Goal: Information Seeking & Learning: Find specific fact

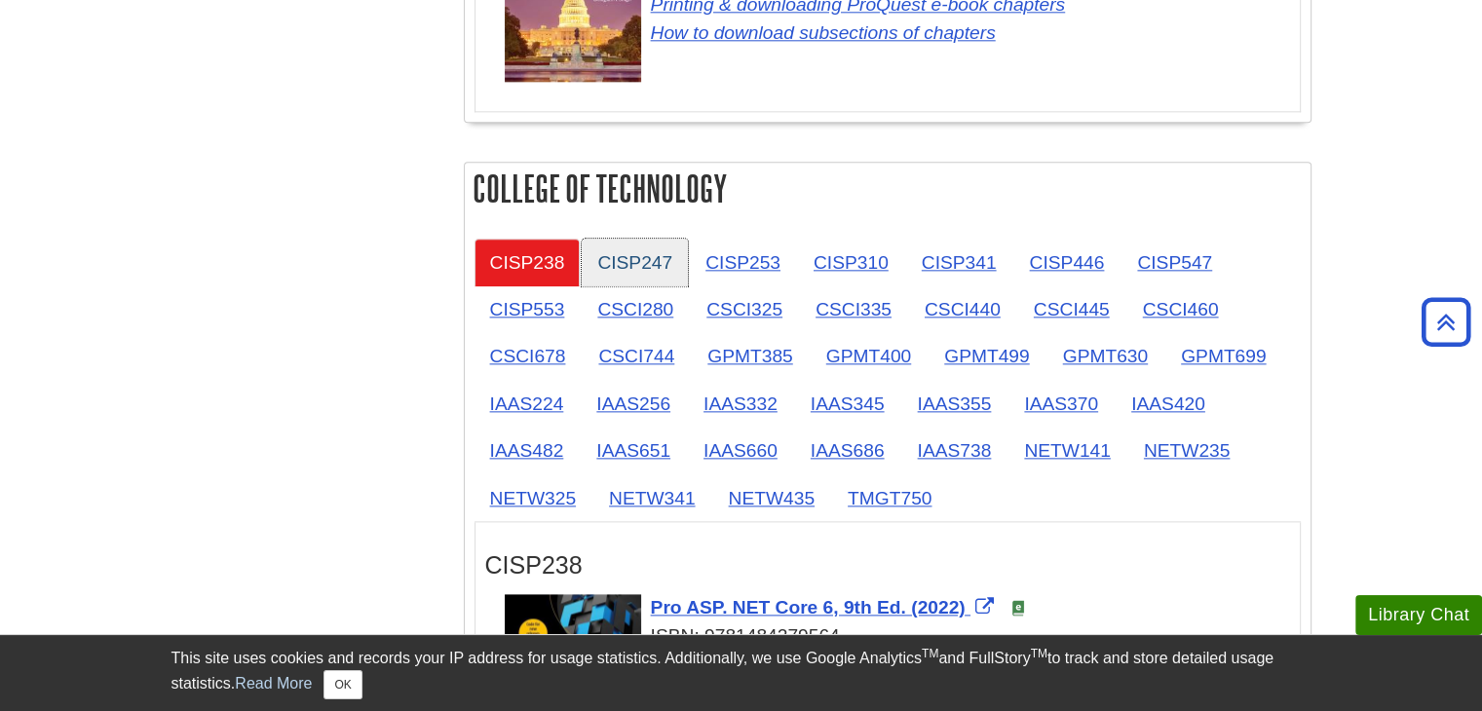
scroll to position [2309, 0]
click at [650, 299] on link "CSCI280" at bounding box center [635, 309] width 107 height 48
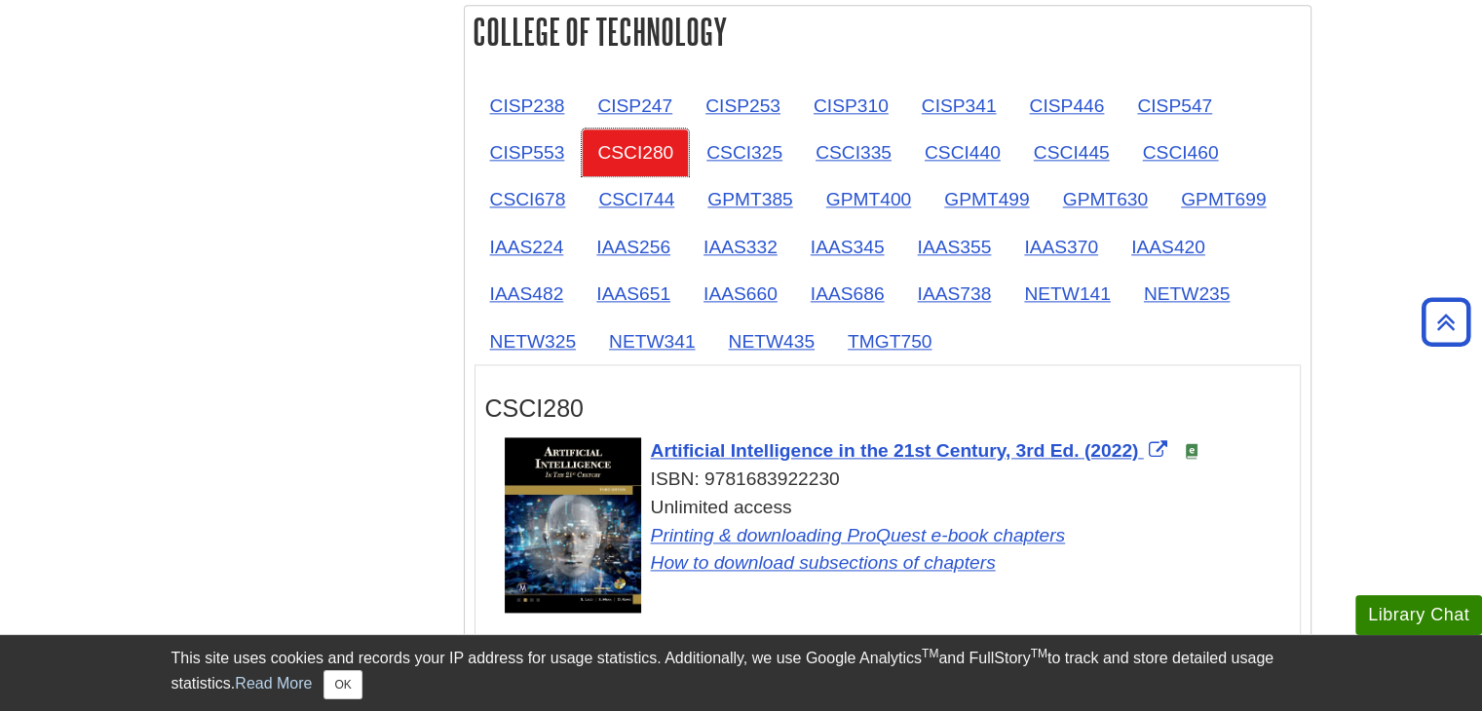
scroll to position [2463, 0]
click at [733, 137] on link "CSCI325" at bounding box center [744, 154] width 107 height 48
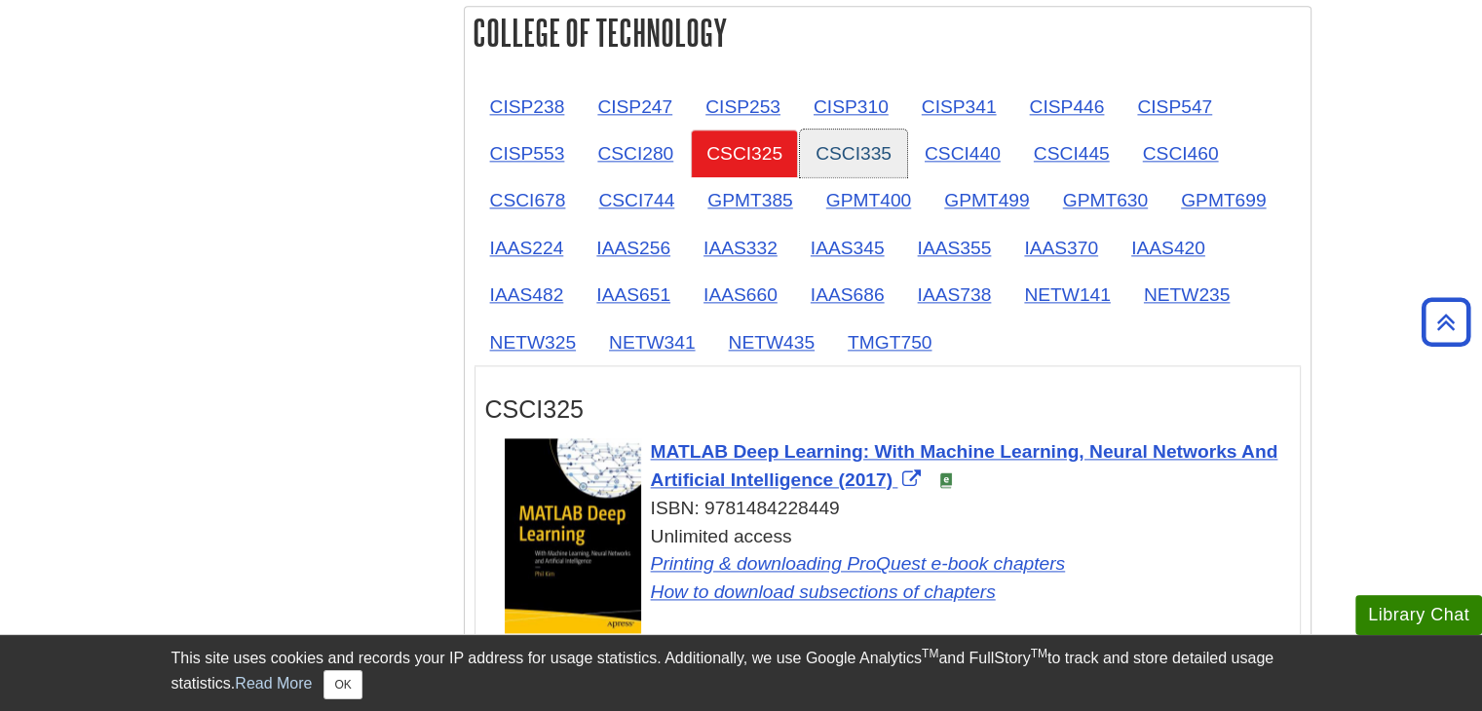
click at [850, 139] on link "CSCI335" at bounding box center [853, 154] width 107 height 48
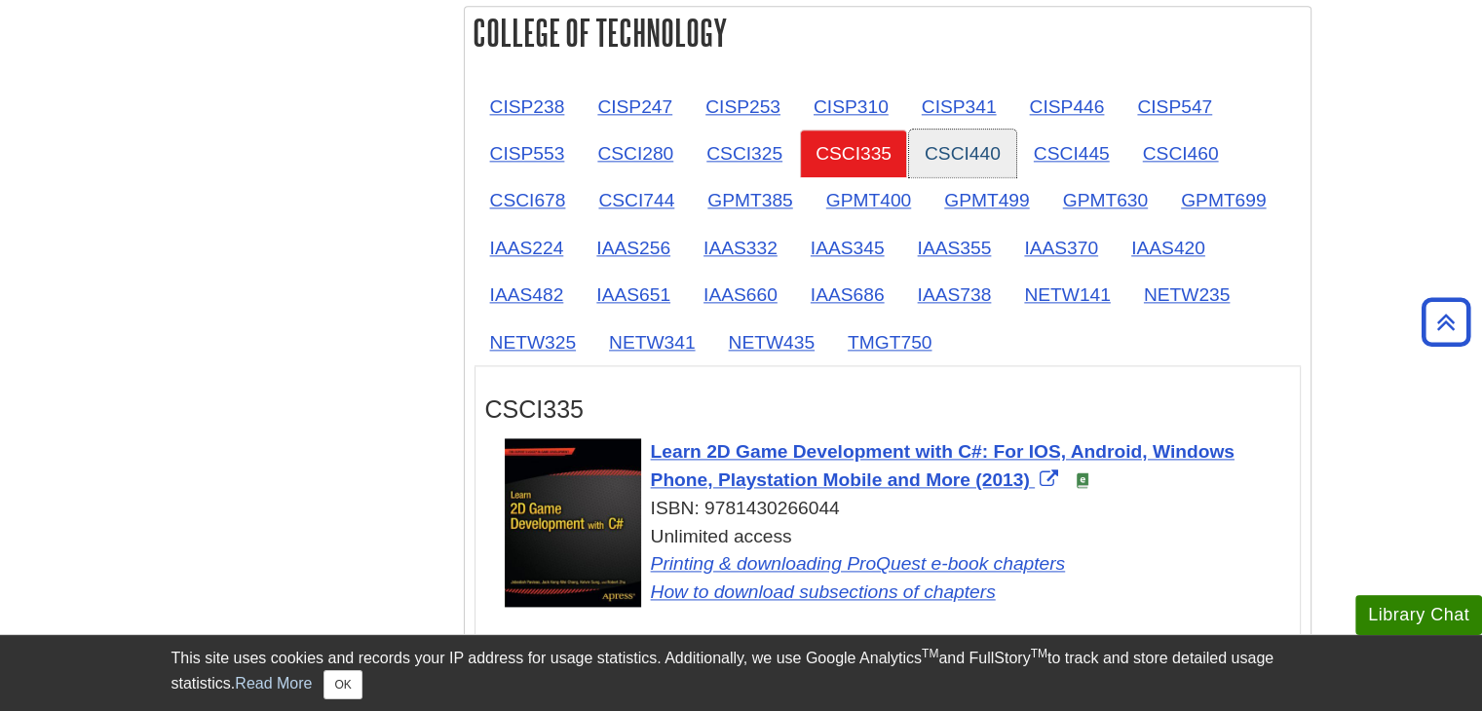
click at [960, 146] on link "CSCI440" at bounding box center [962, 154] width 107 height 48
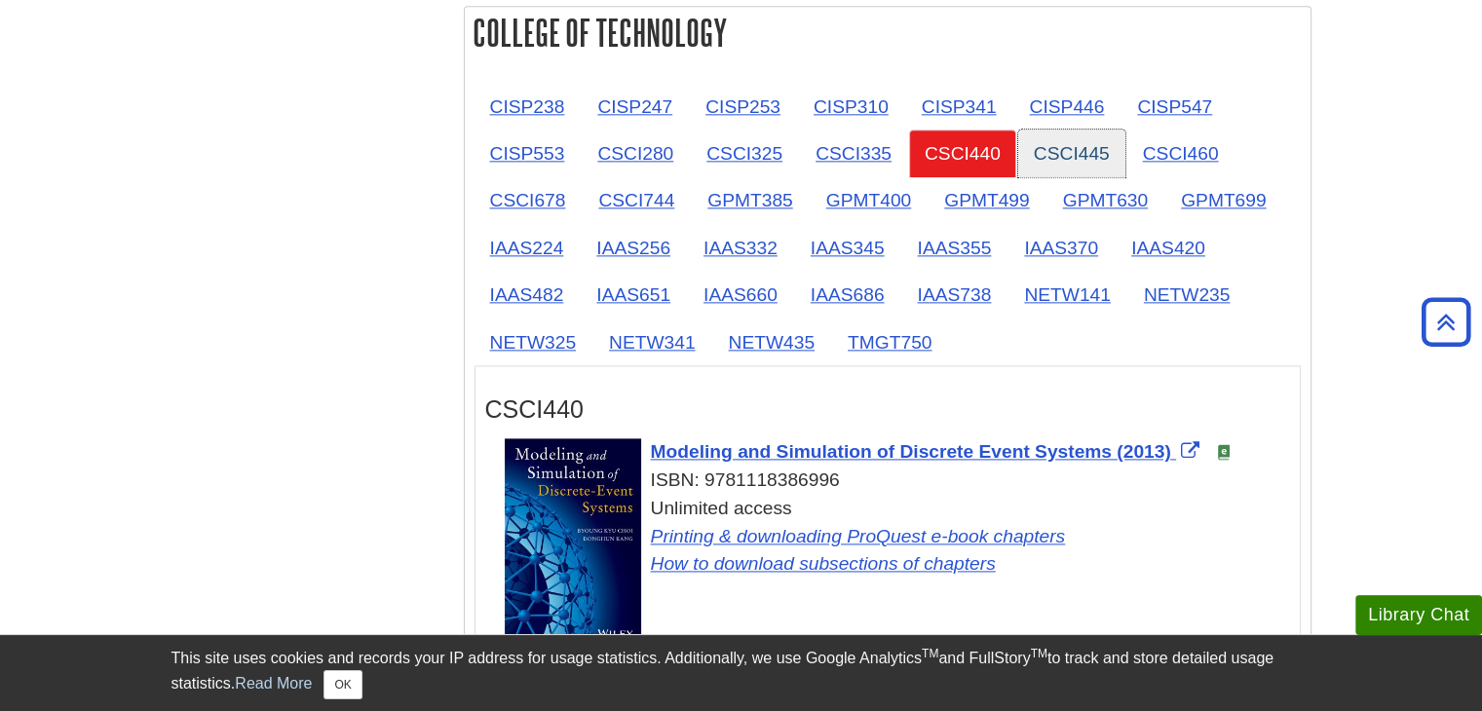
click at [1049, 132] on link "CSCI445" at bounding box center [1071, 154] width 107 height 48
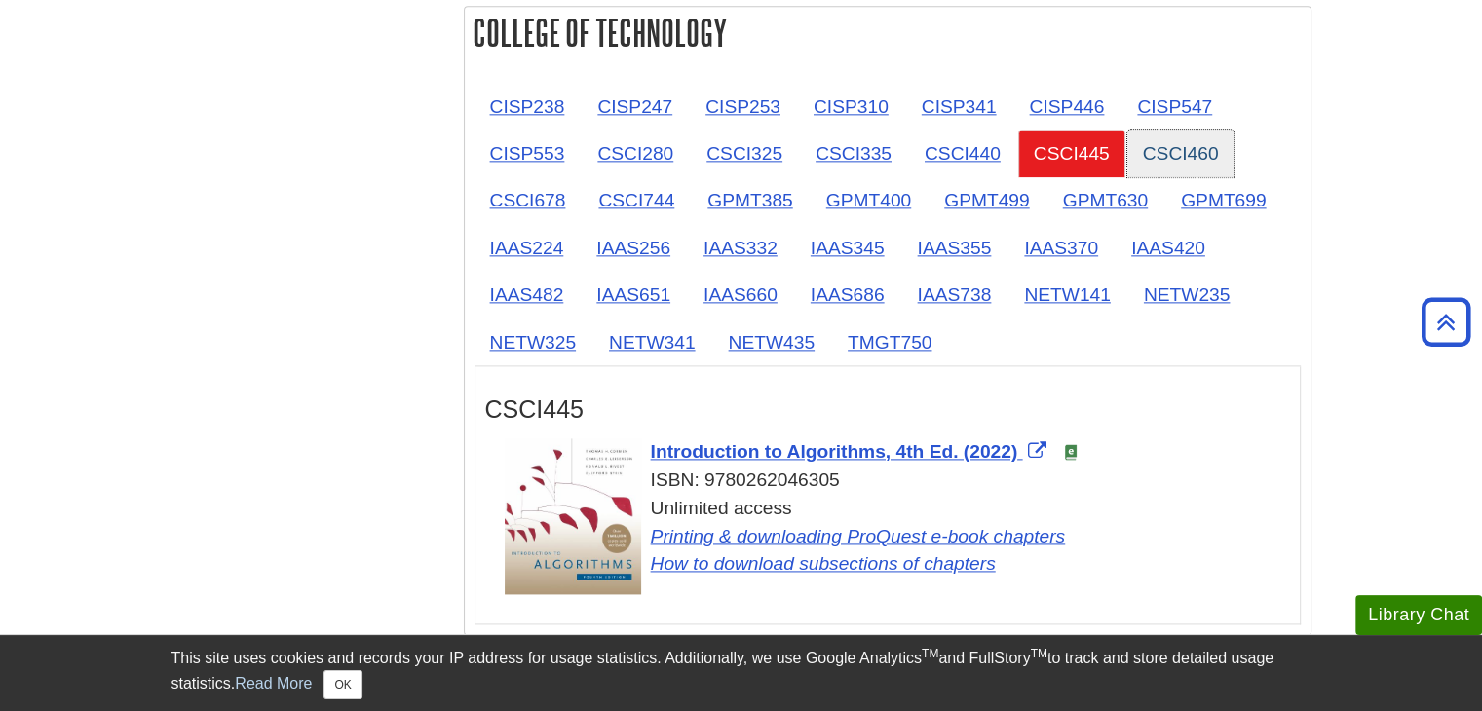
click at [1177, 130] on link "CSCI460" at bounding box center [1180, 154] width 107 height 48
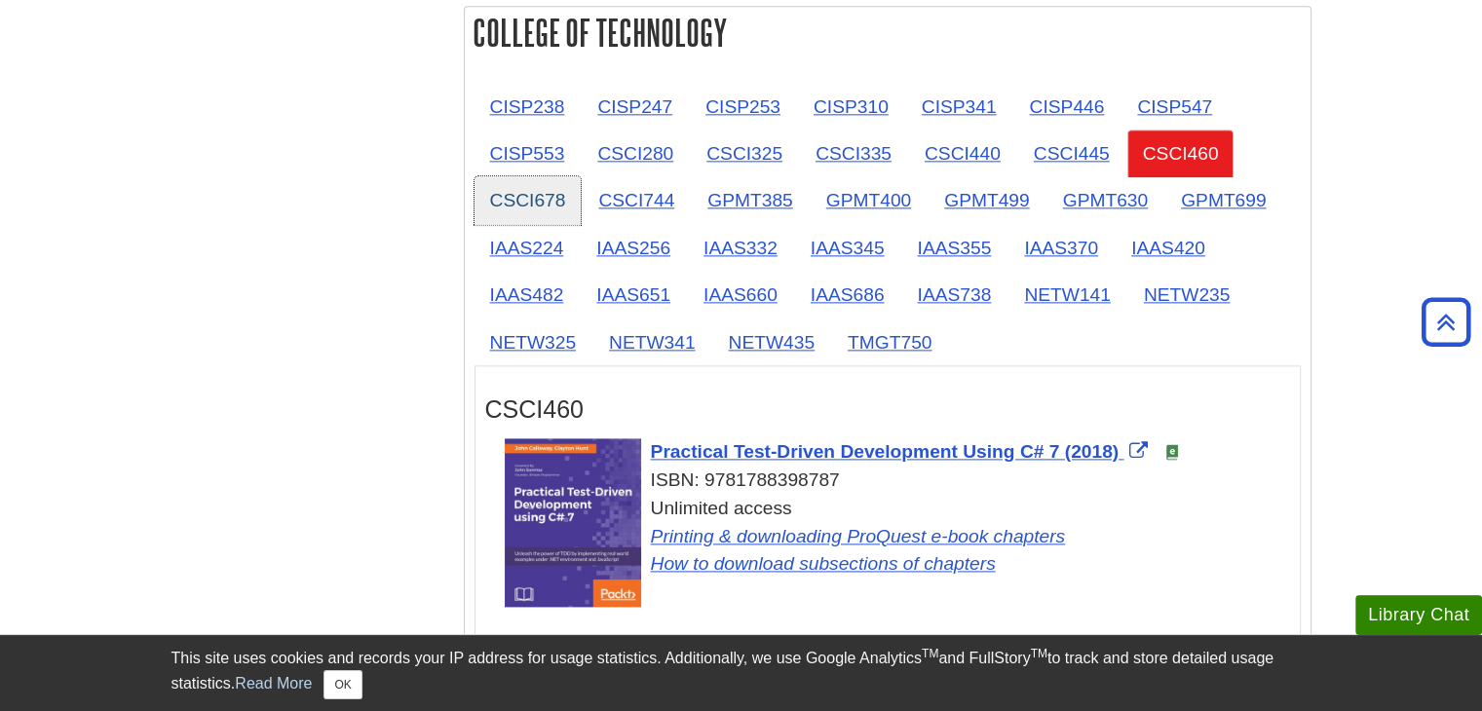
click at [526, 186] on link "CSCI678" at bounding box center [528, 200] width 107 height 48
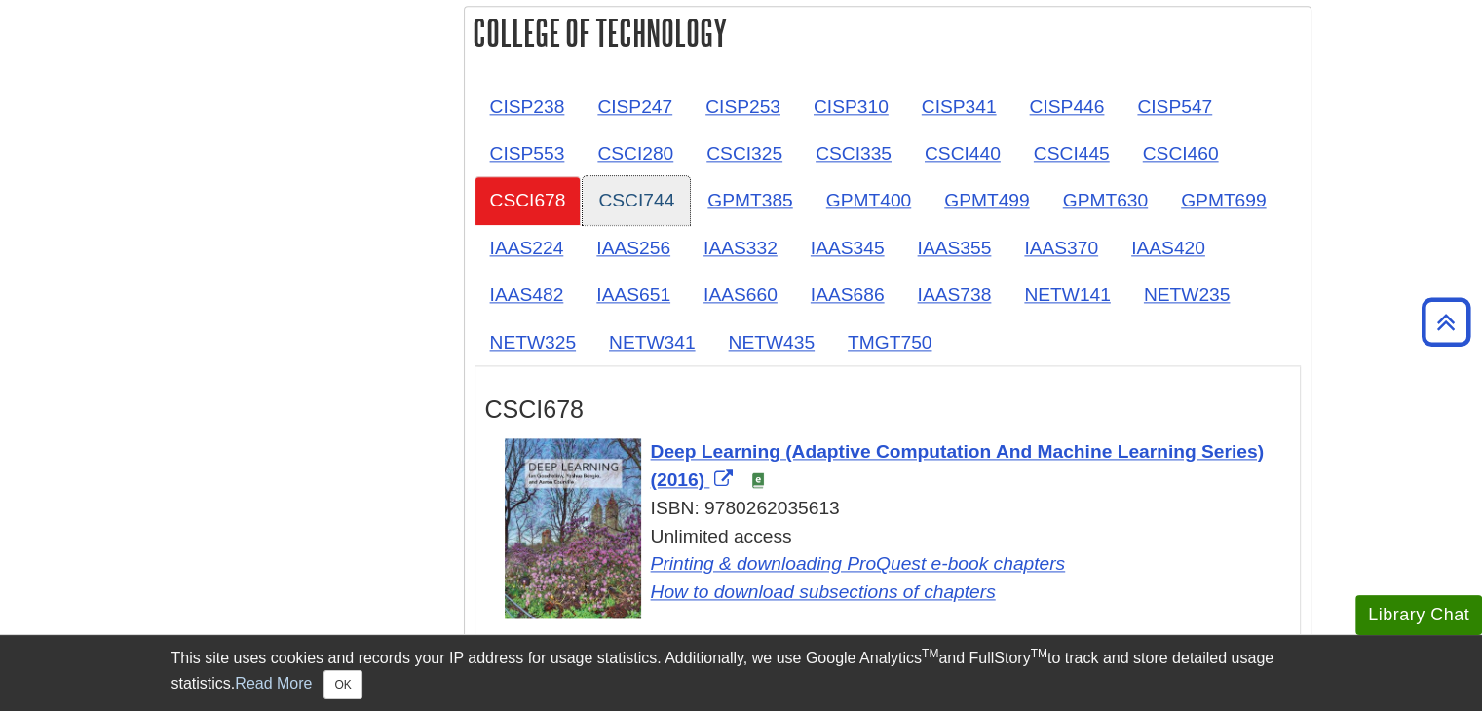
click at [635, 176] on link "CSCI744" at bounding box center [636, 200] width 107 height 48
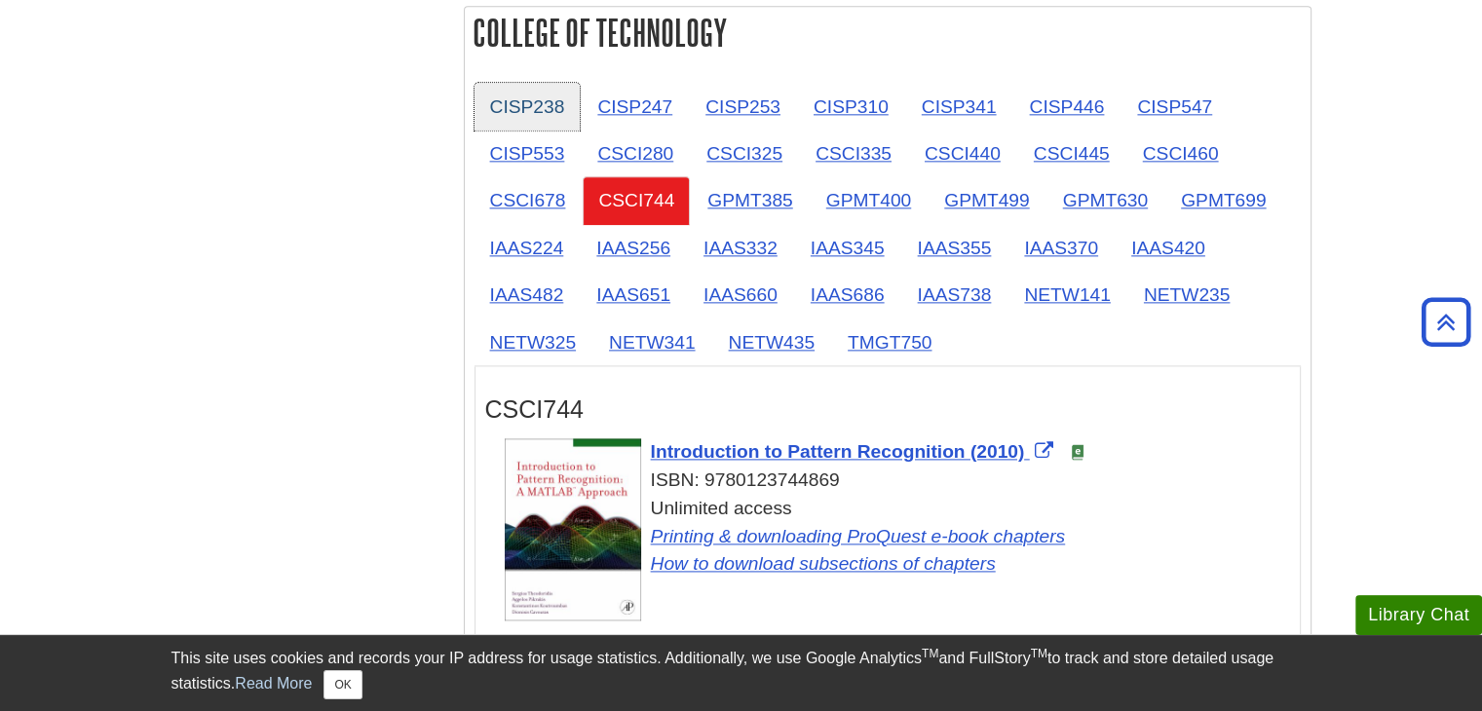
click at [527, 102] on link "CISP238" at bounding box center [528, 107] width 106 height 48
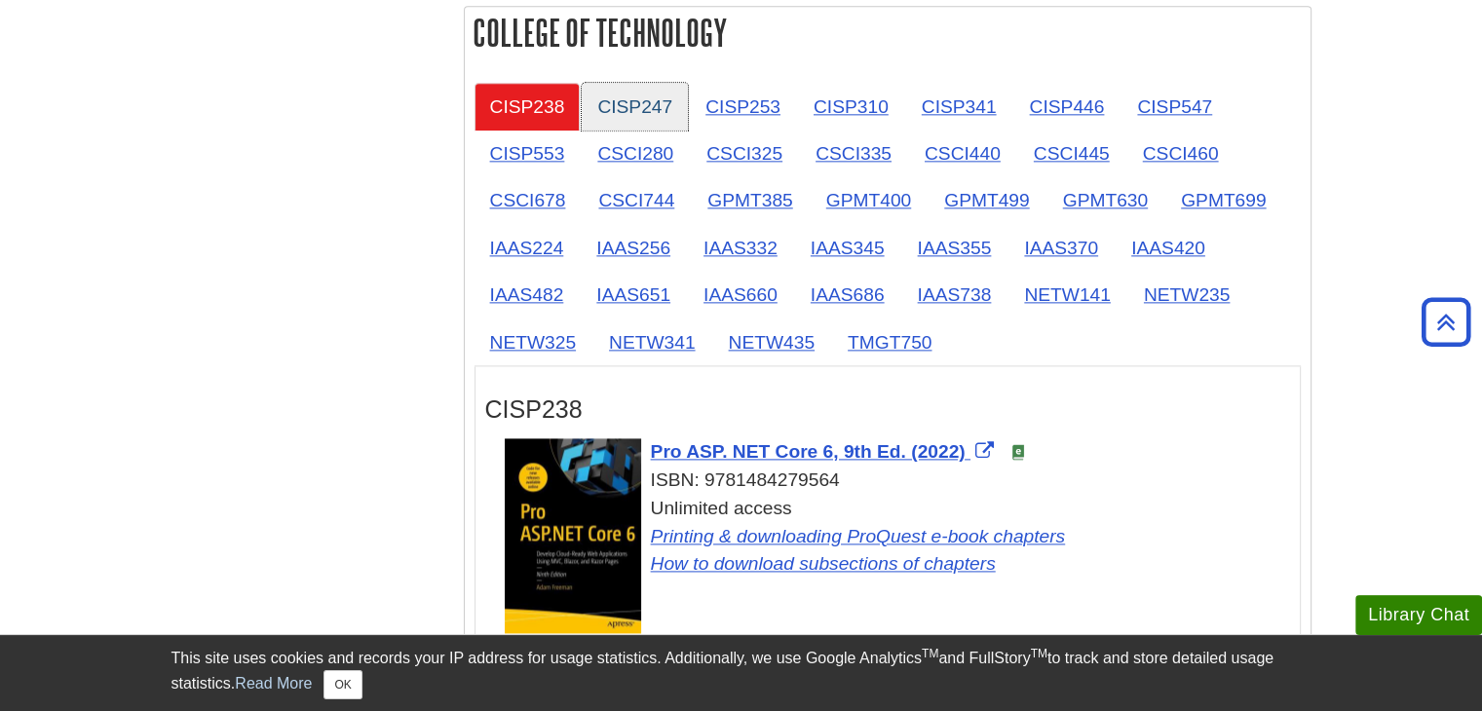
click at [612, 87] on link "CISP247" at bounding box center [635, 107] width 106 height 48
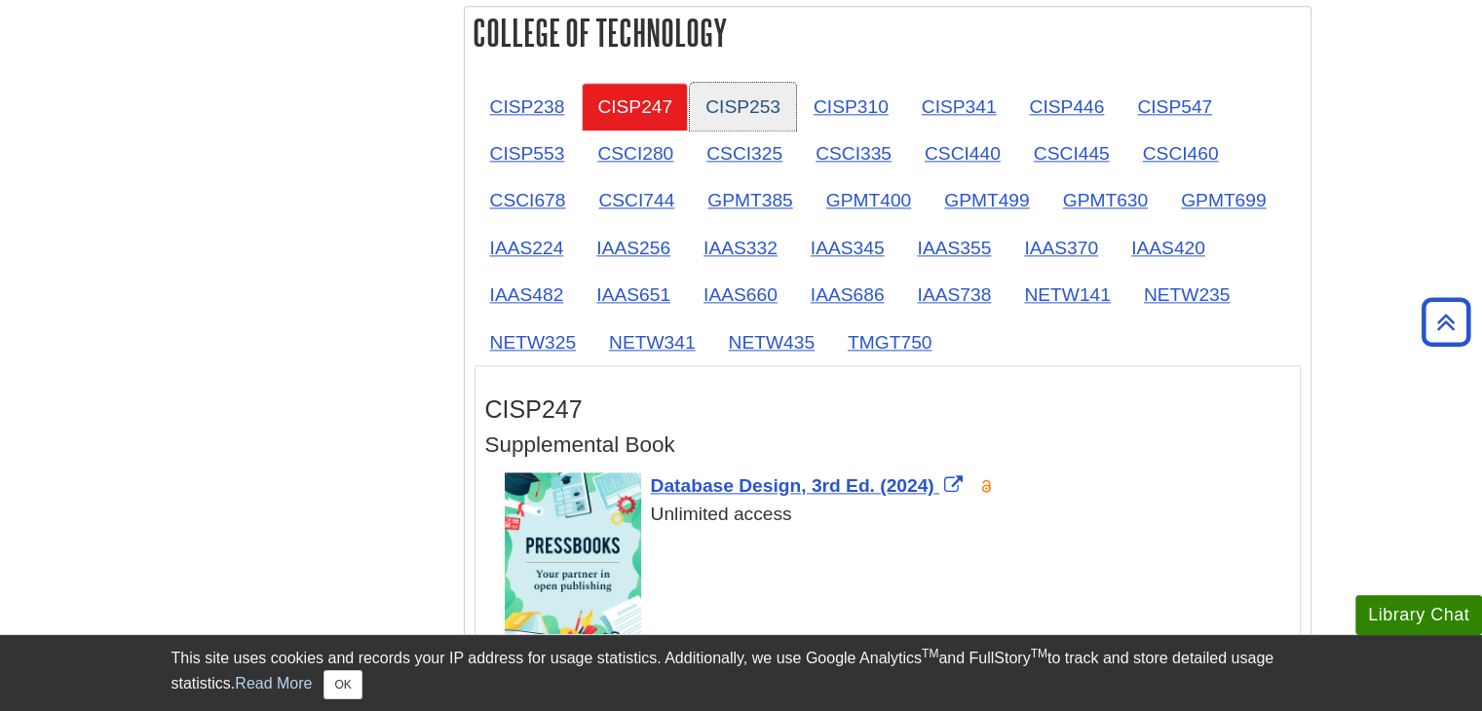
click at [720, 95] on link "CISP253" at bounding box center [743, 107] width 106 height 48
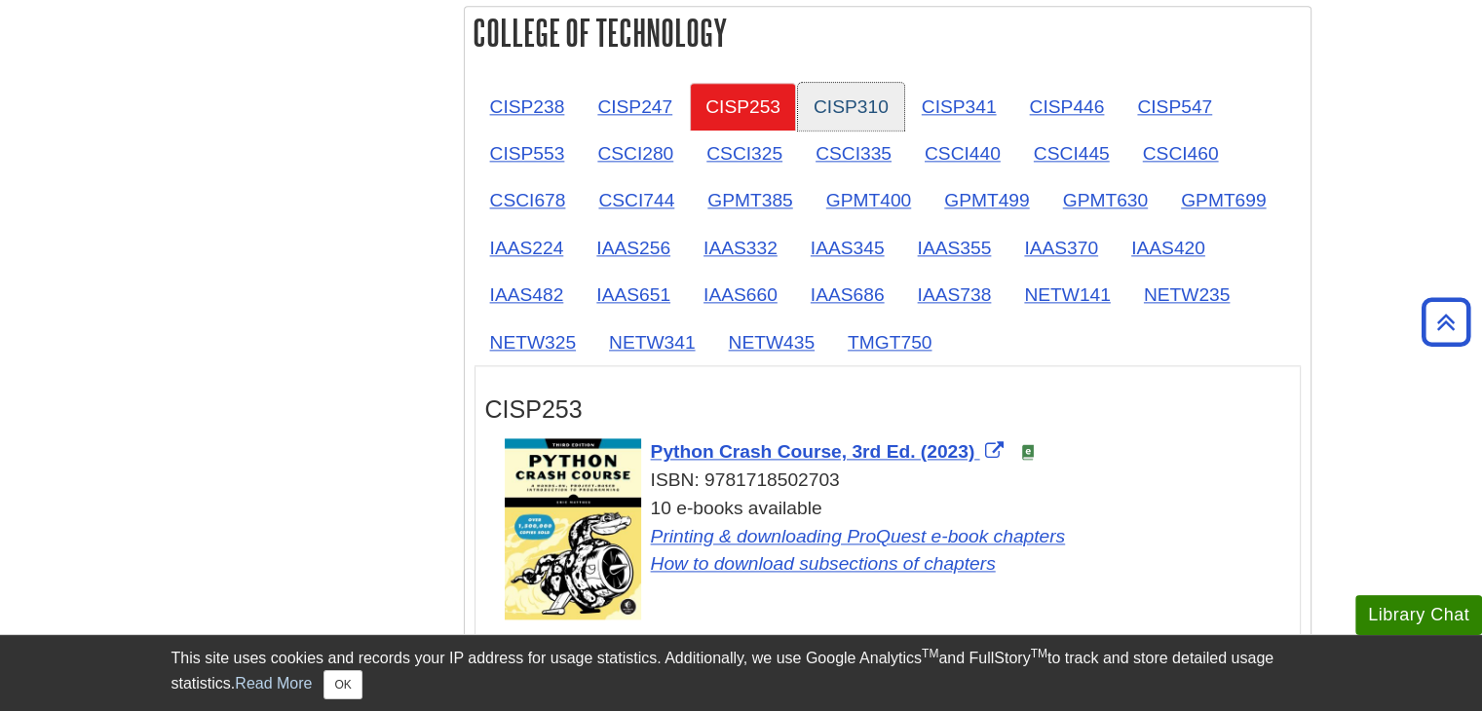
click at [829, 94] on link "CISP310" at bounding box center [851, 107] width 106 height 48
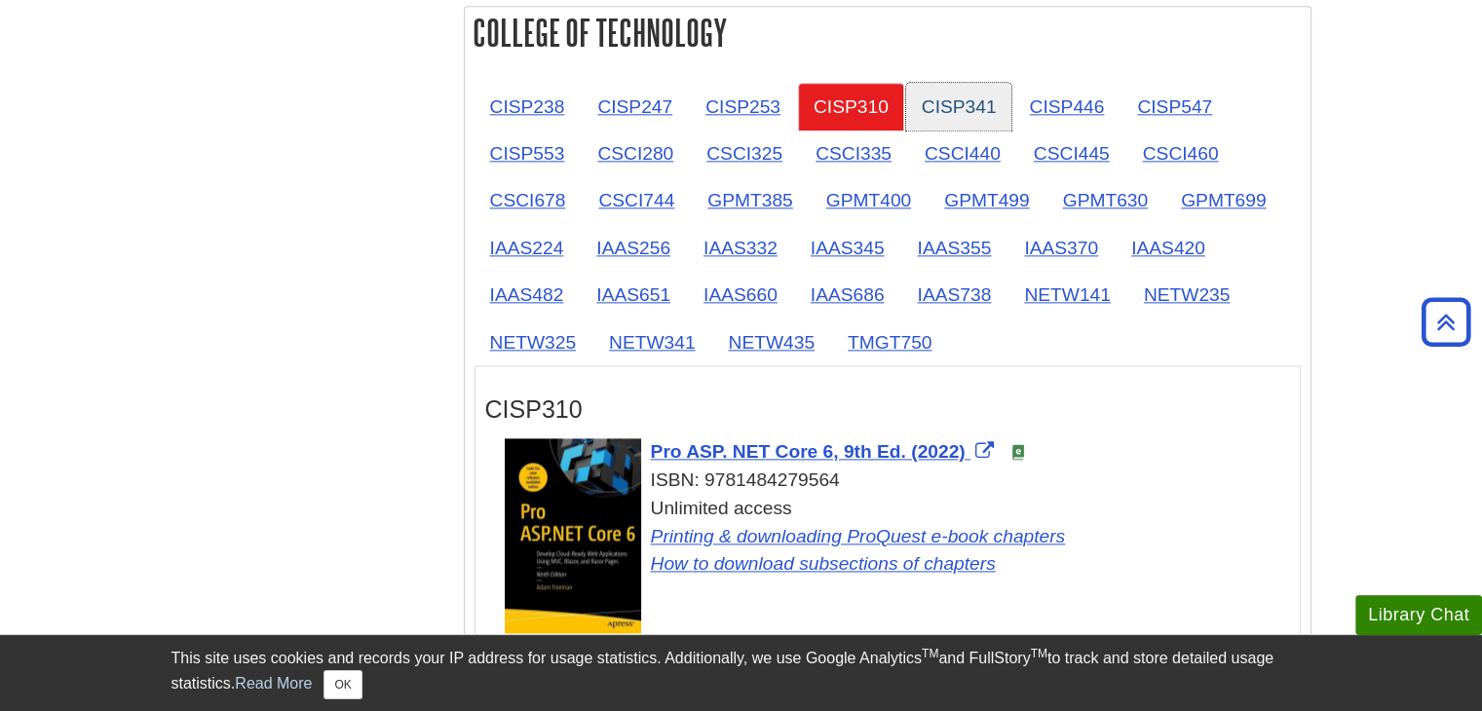
click at [950, 94] on link "CISP341" at bounding box center [959, 107] width 106 height 48
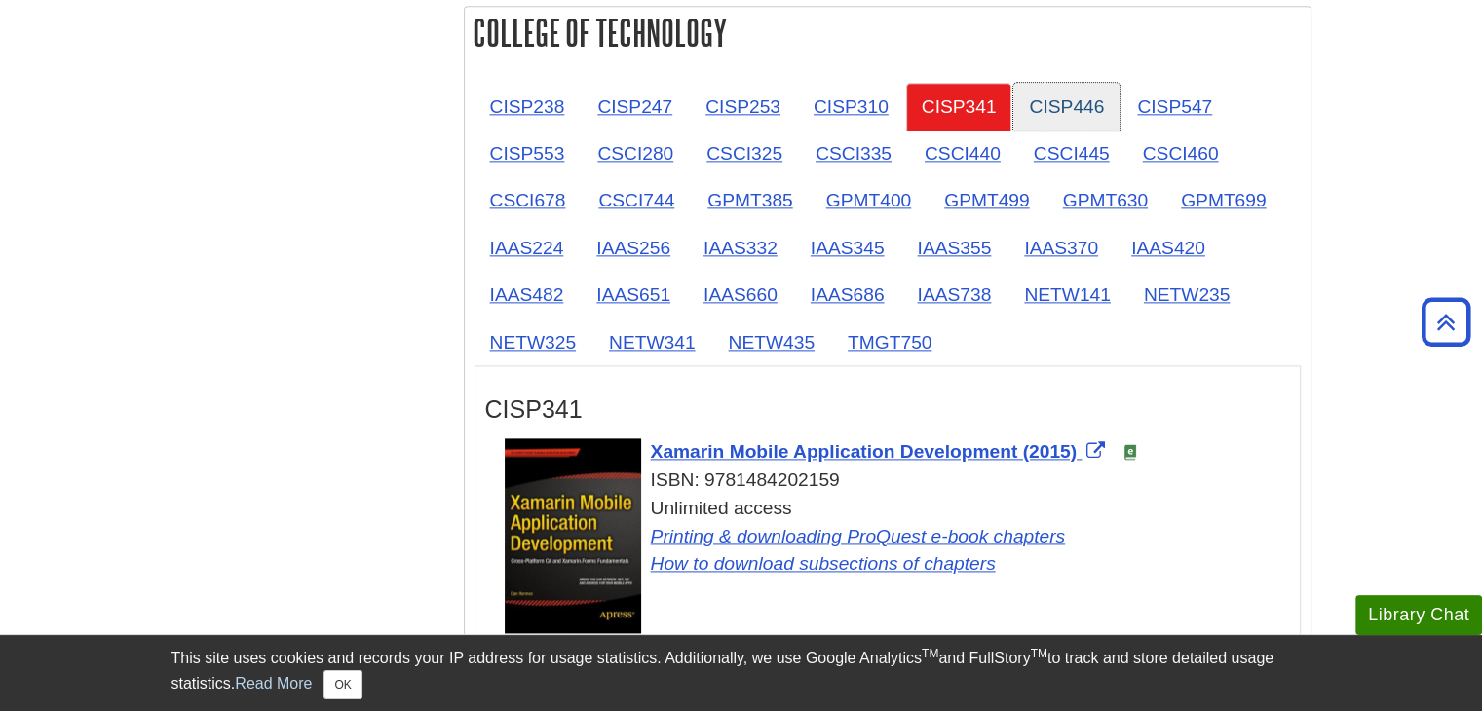
click at [1070, 95] on link "CISP446" at bounding box center [1066, 107] width 106 height 48
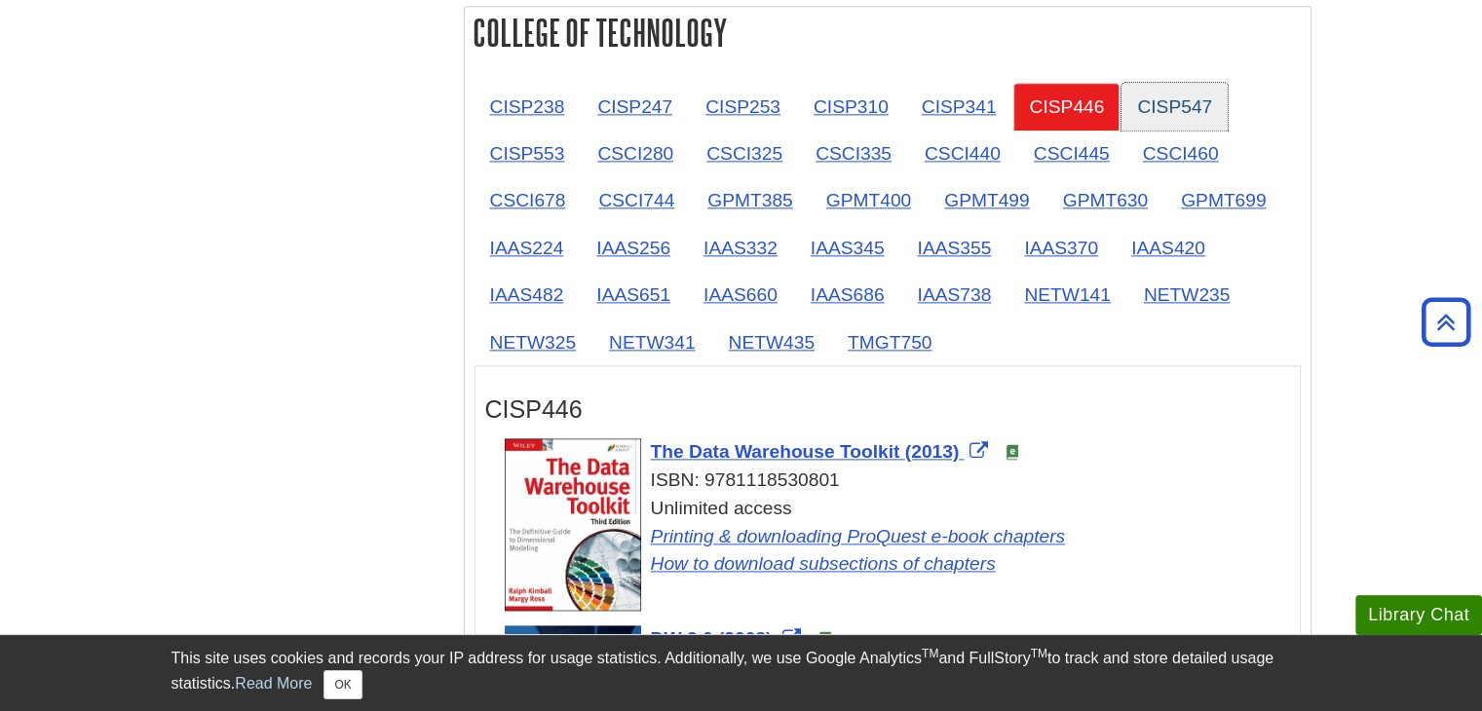
click at [1160, 90] on link "CISP547" at bounding box center [1175, 107] width 106 height 48
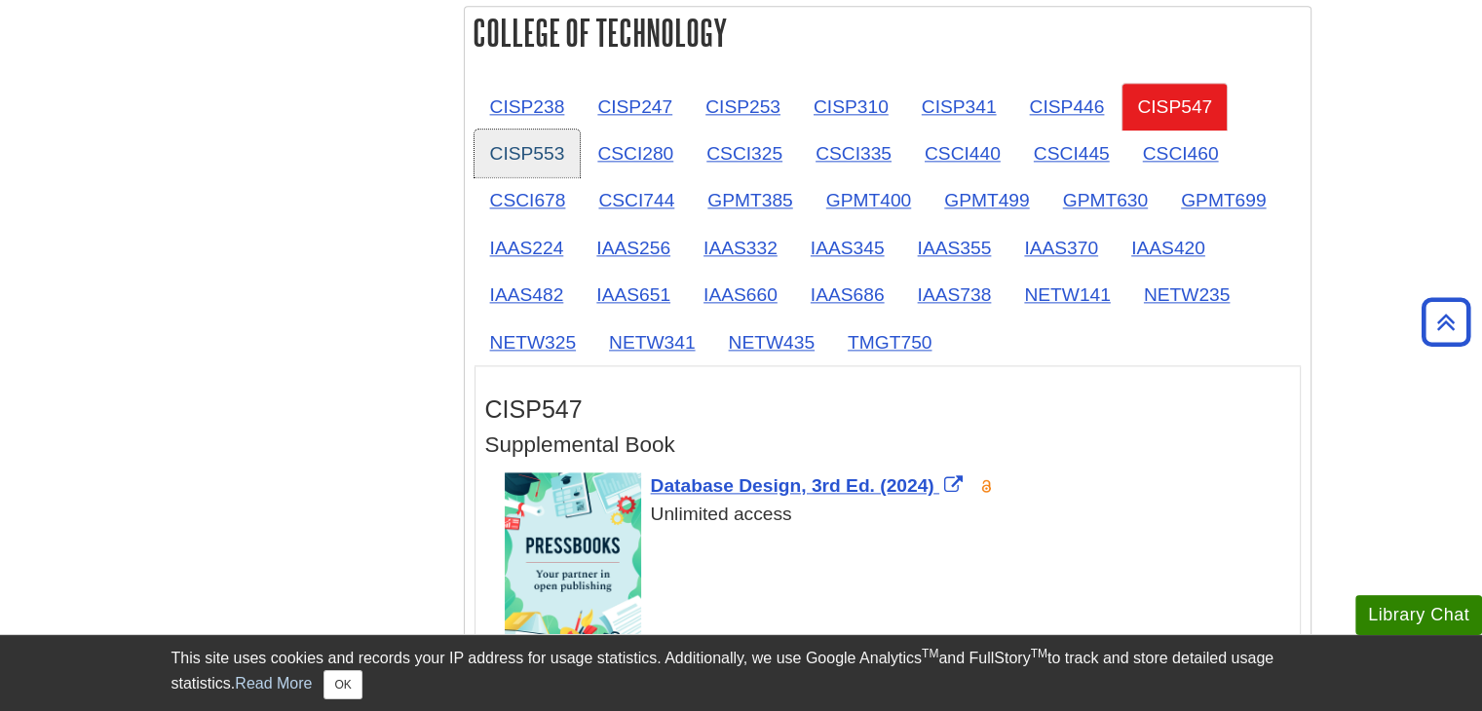
click at [503, 135] on link "CISP553" at bounding box center [528, 154] width 106 height 48
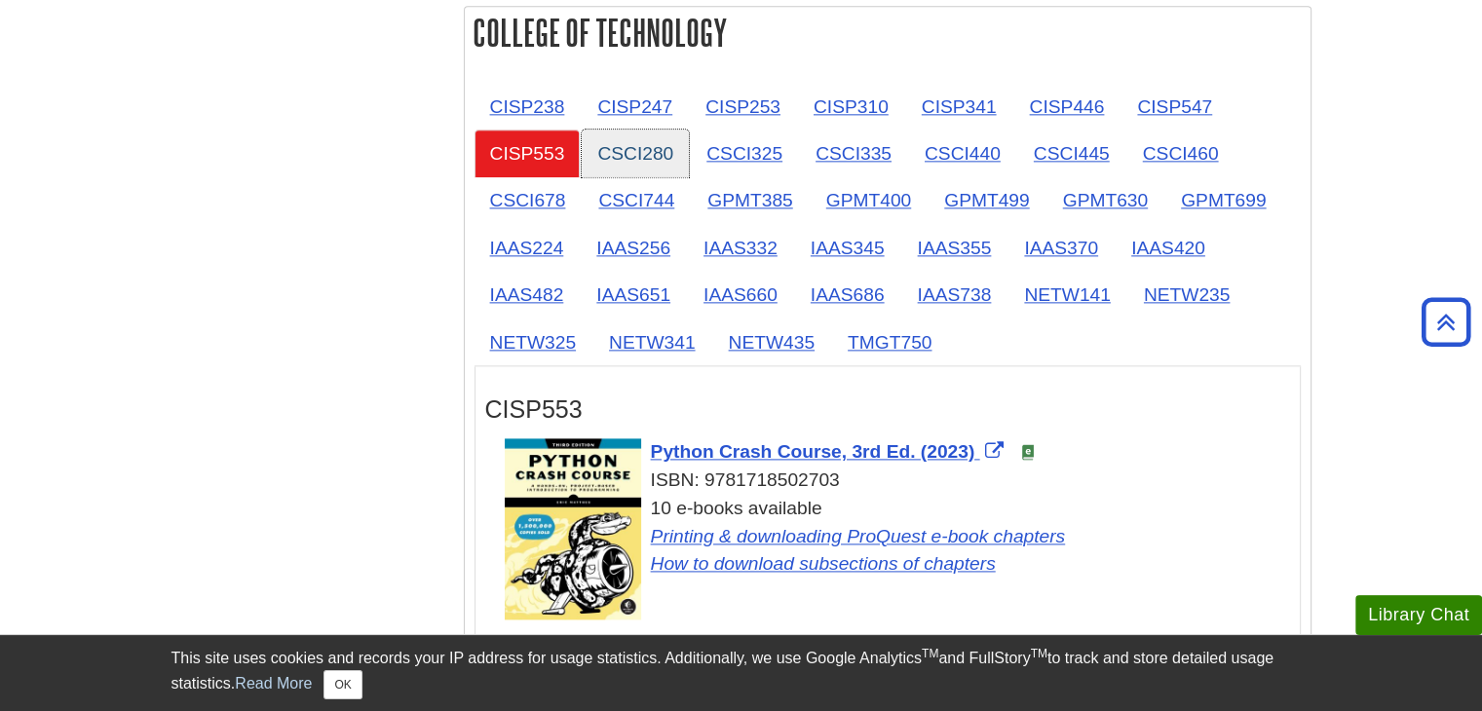
click at [634, 134] on link "CSCI280" at bounding box center [635, 154] width 107 height 48
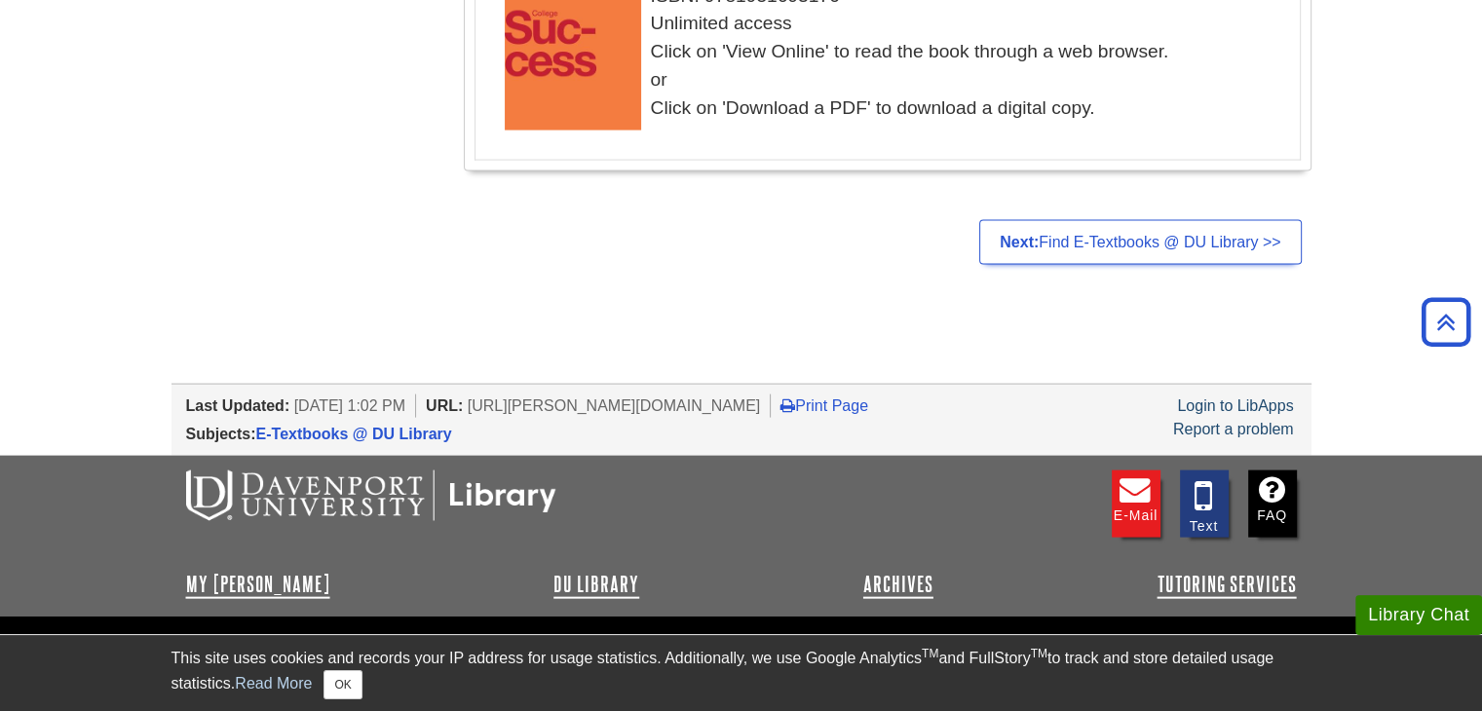
scroll to position [4113, 0]
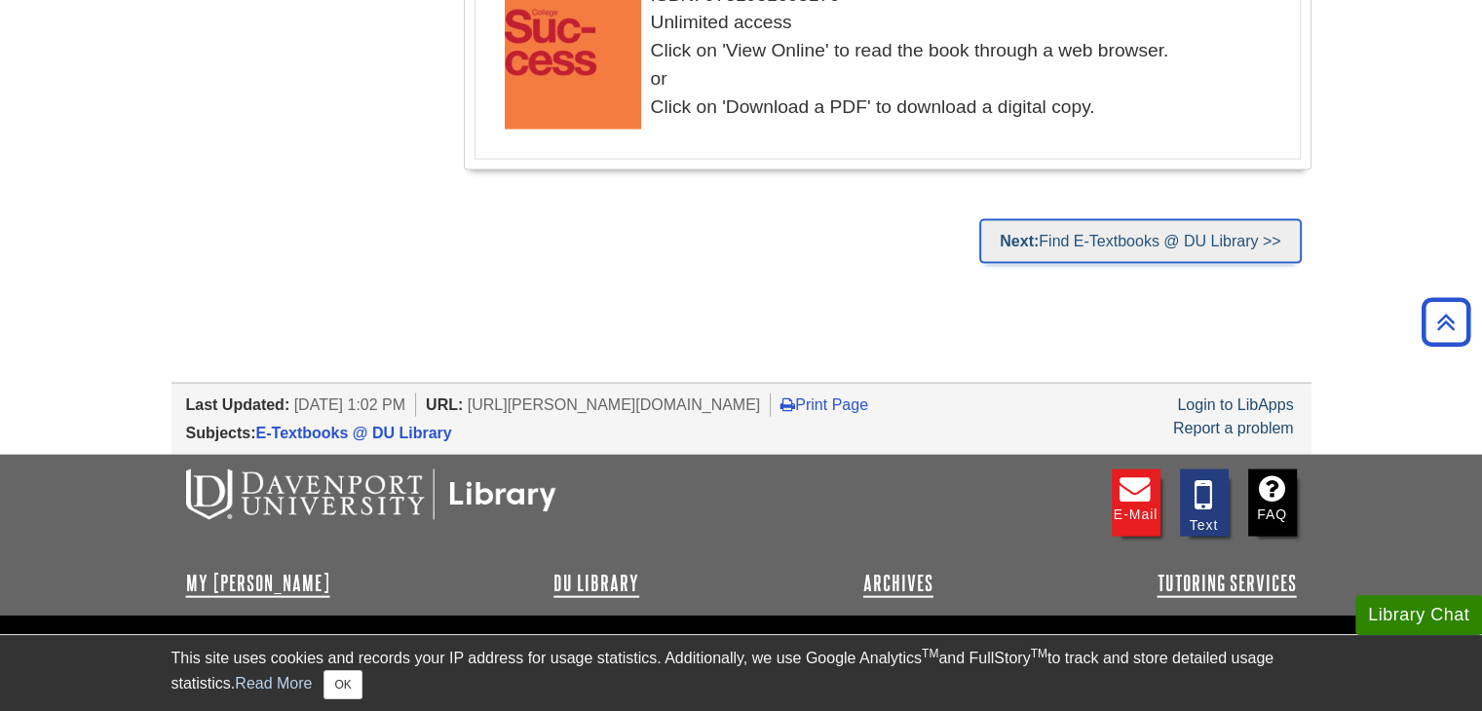
click at [1061, 234] on link "Next: Find E-Textbooks @ DU Library >>" at bounding box center [1140, 241] width 322 height 45
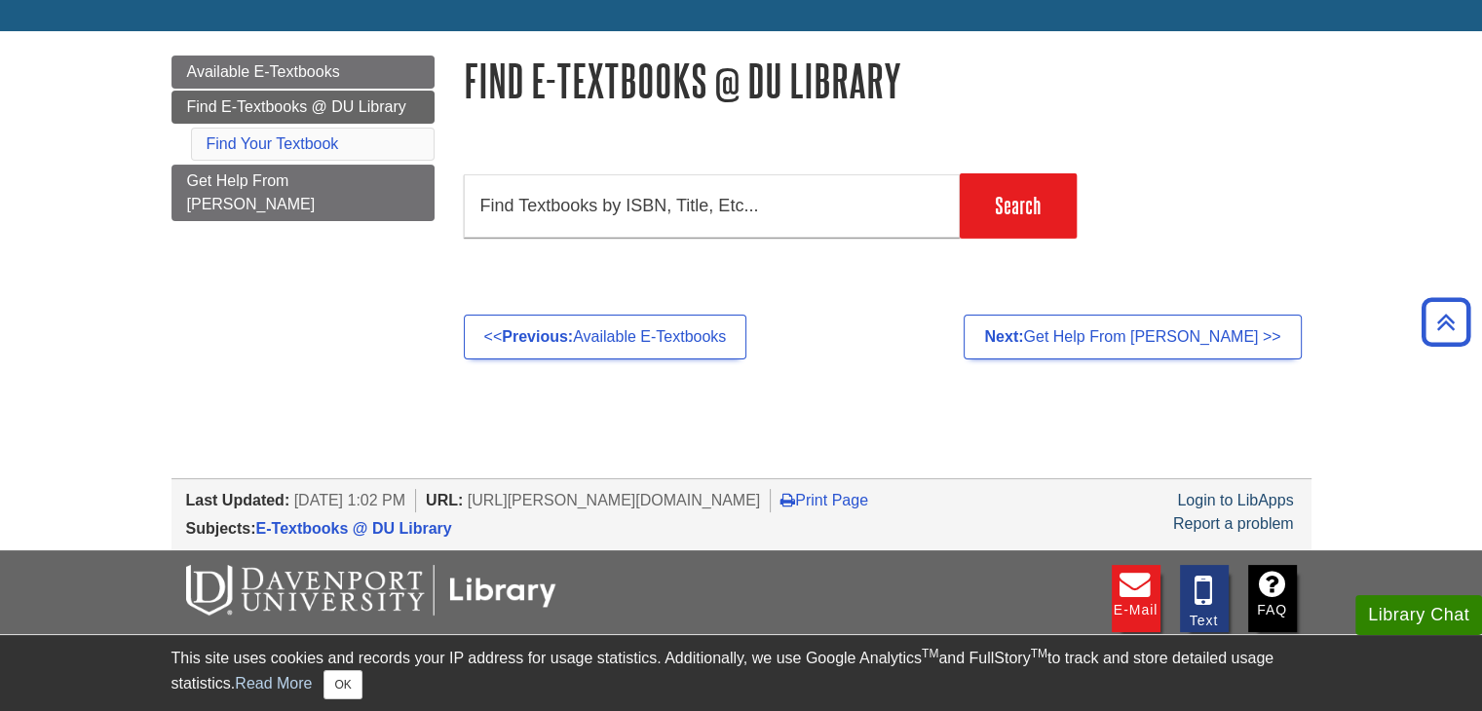
scroll to position [183, 0]
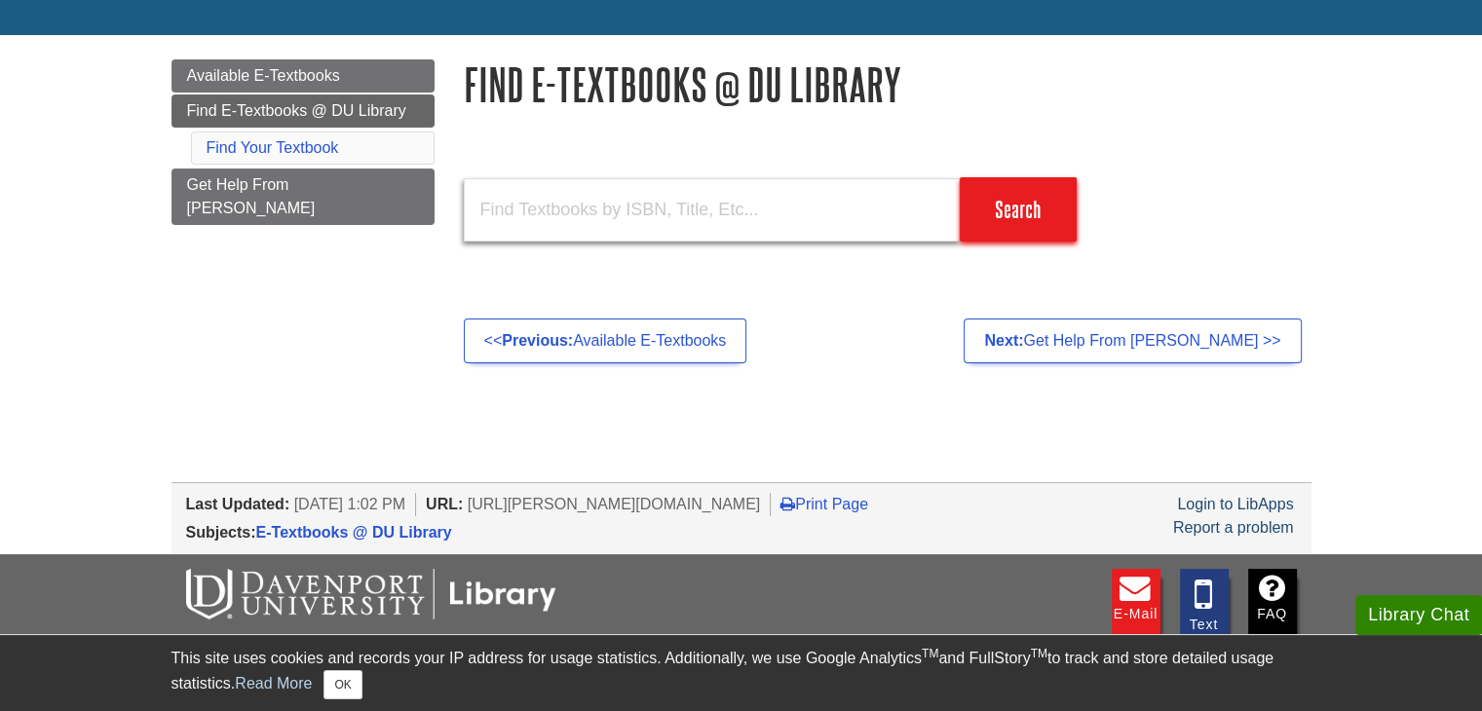
click at [585, 218] on input "text" at bounding box center [712, 209] width 496 height 63
type input "s"
click at [960, 177] on input "Search" at bounding box center [1018, 209] width 117 height 64
click at [786, 209] on input "python" at bounding box center [712, 209] width 496 height 63
type input "programming"
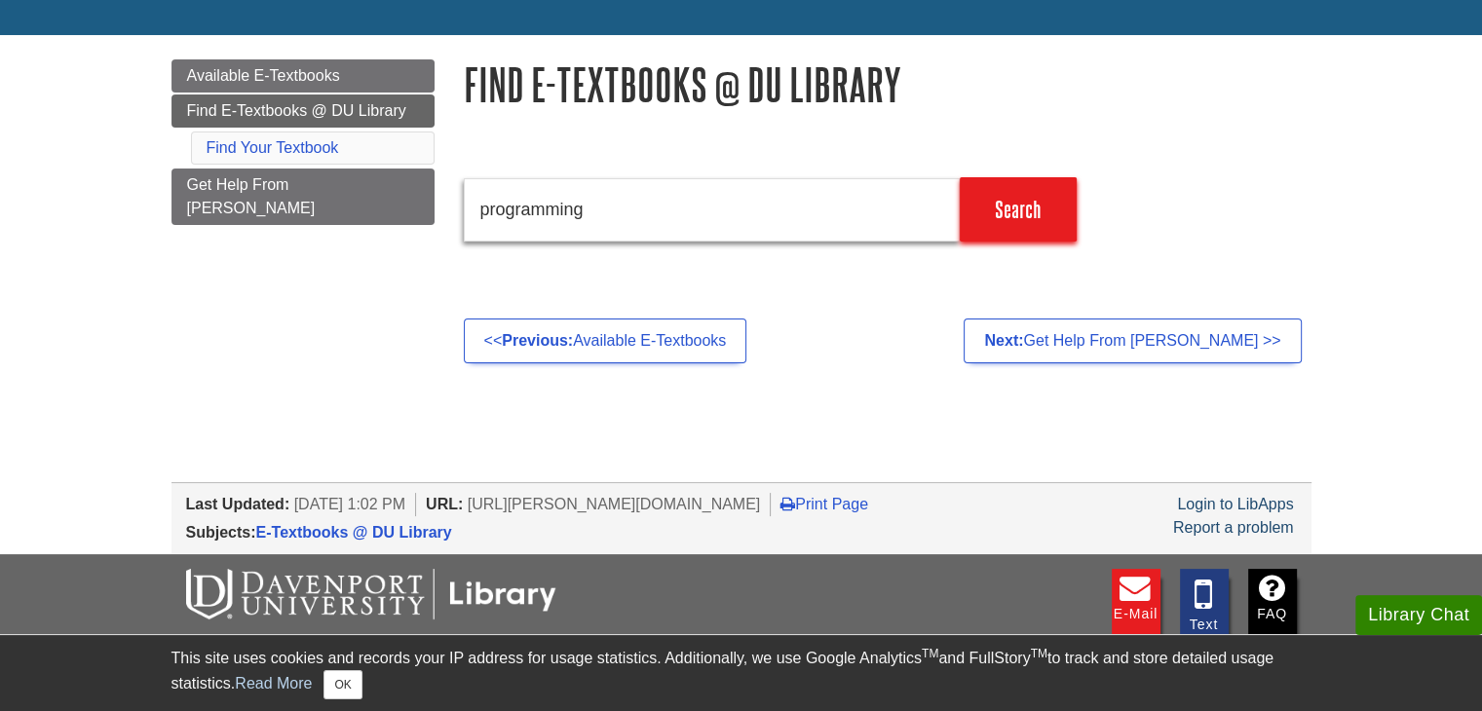
click at [960, 177] on input "Search" at bounding box center [1018, 209] width 117 height 64
